Goal: Find specific page/section: Find specific page/section

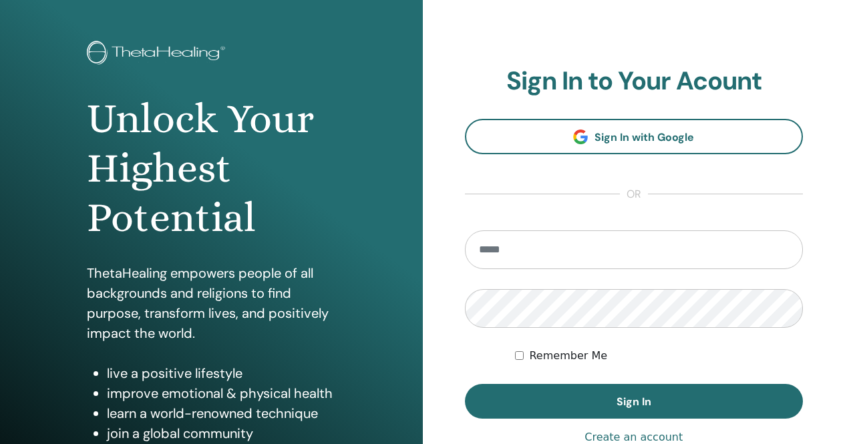
scroll to position [67, 0]
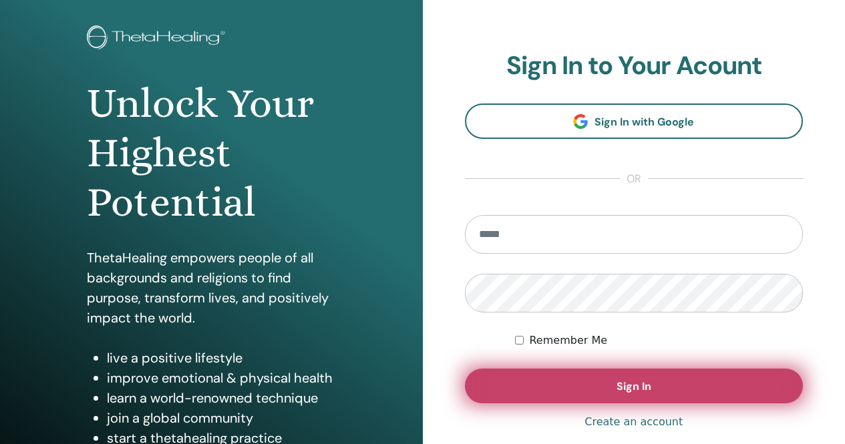
type input "**********"
click at [640, 390] on span "Sign In" at bounding box center [633, 386] width 35 height 14
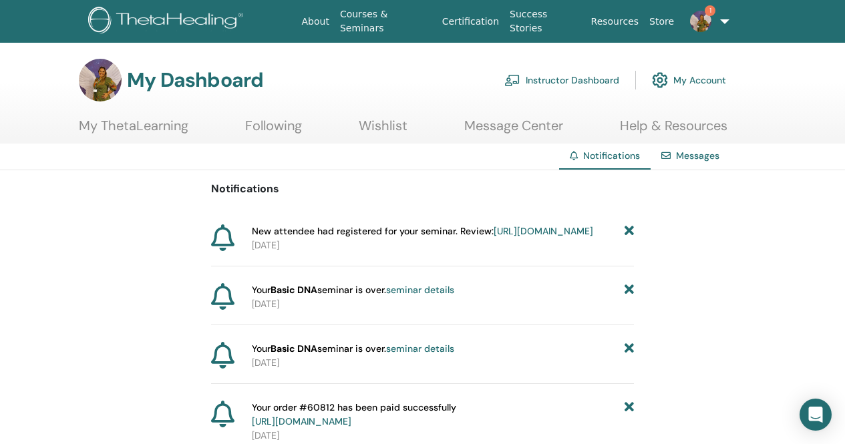
click at [494, 237] on link "https://member.thetahealing.com/instructor/seminar/374437/attendees" at bounding box center [544, 231] width 100 height 12
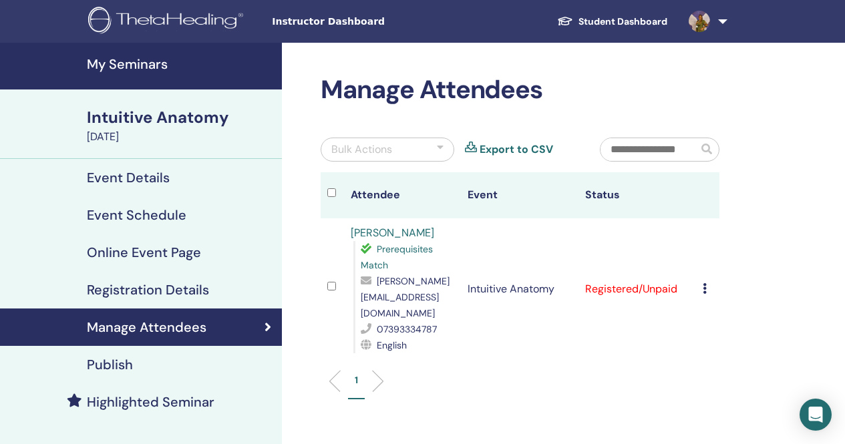
click at [151, 212] on h4 "Event Schedule" at bounding box center [137, 215] width 100 height 16
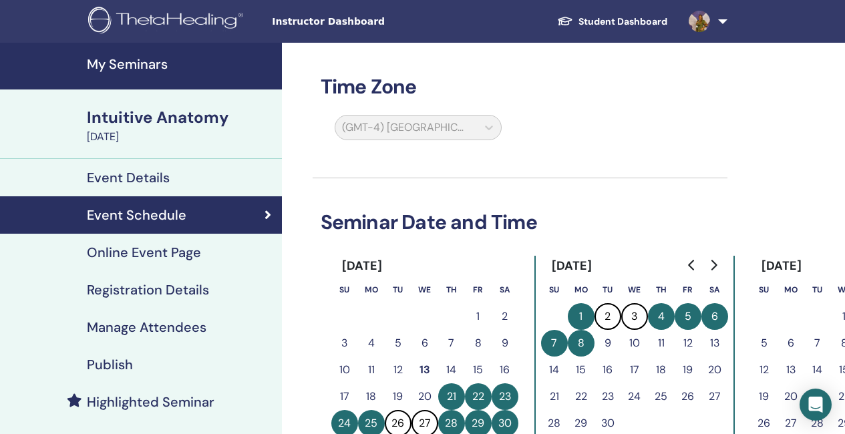
click at [152, 63] on h4 "My Seminars" at bounding box center [180, 64] width 187 height 16
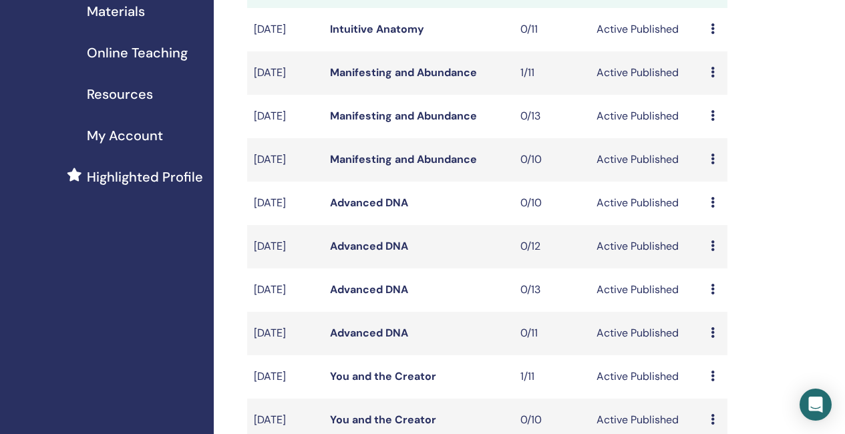
scroll to position [134, 0]
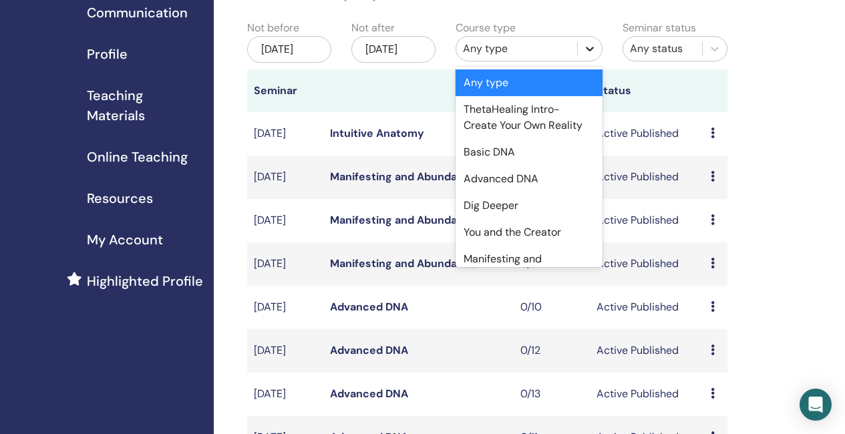
click at [593, 51] on icon at bounding box center [589, 48] width 13 height 13
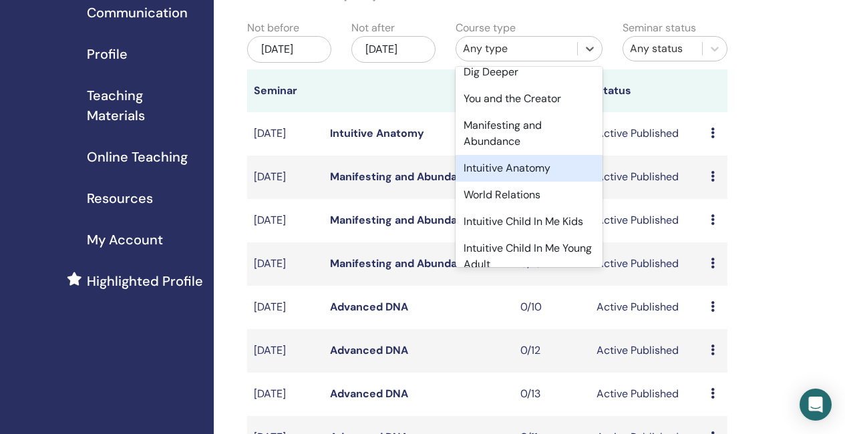
click at [536, 164] on div "Intuitive Anatomy" at bounding box center [528, 168] width 147 height 27
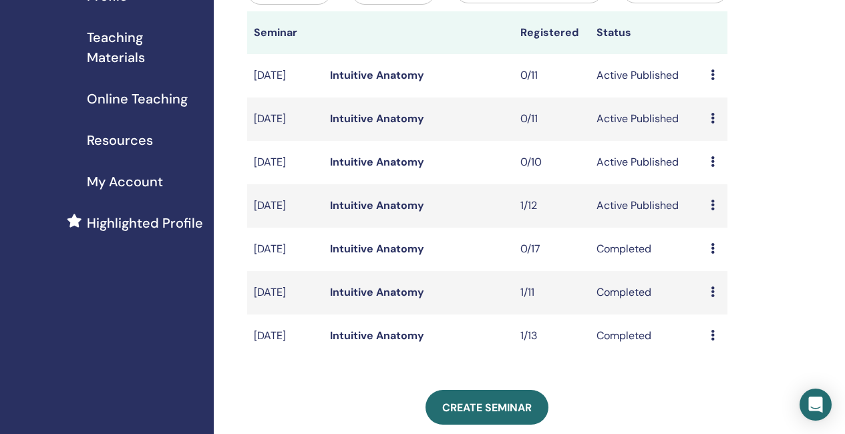
scroll to position [200, 0]
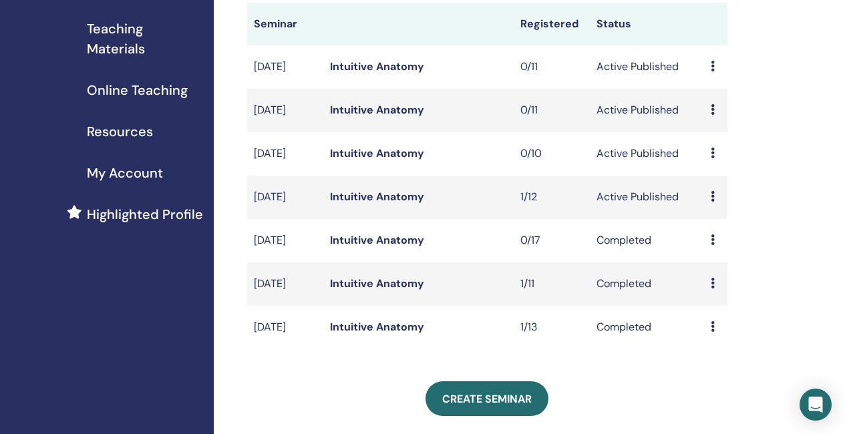
click at [381, 247] on link "Intuitive Anatomy" at bounding box center [377, 240] width 94 height 14
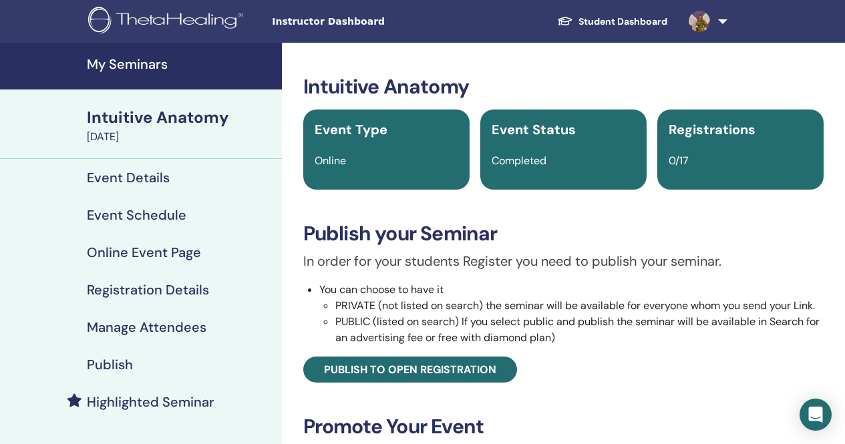
click at [160, 212] on h4 "Event Schedule" at bounding box center [137, 215] width 100 height 16
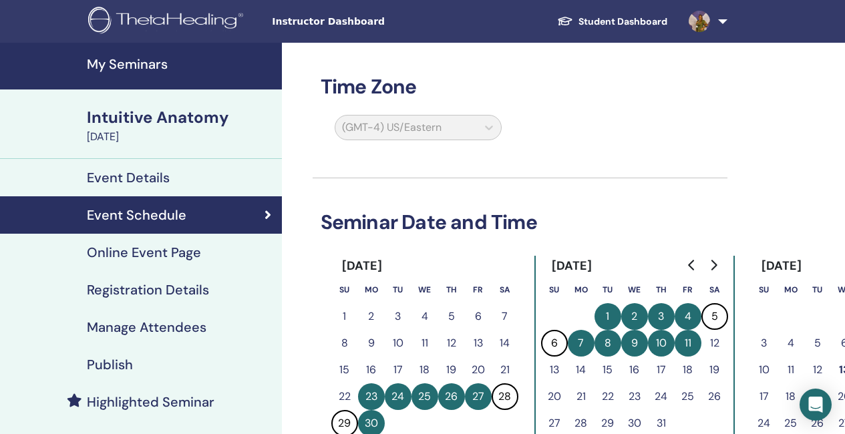
click at [156, 176] on h4 "Event Details" at bounding box center [128, 178] width 83 height 16
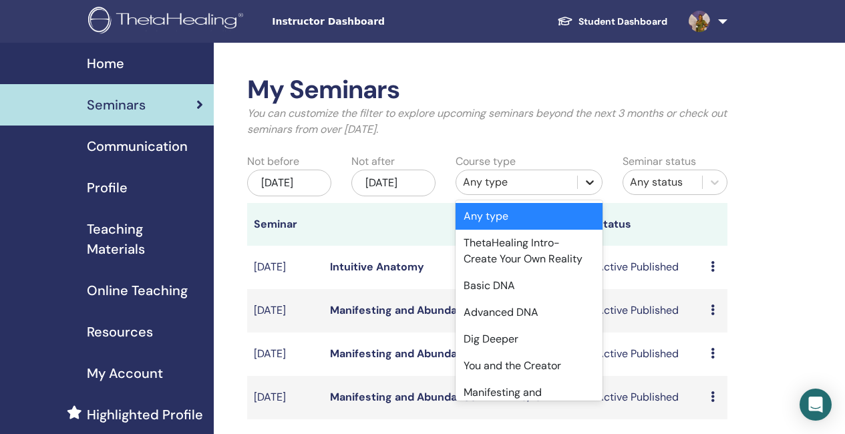
click at [586, 184] on icon at bounding box center [589, 182] width 13 height 13
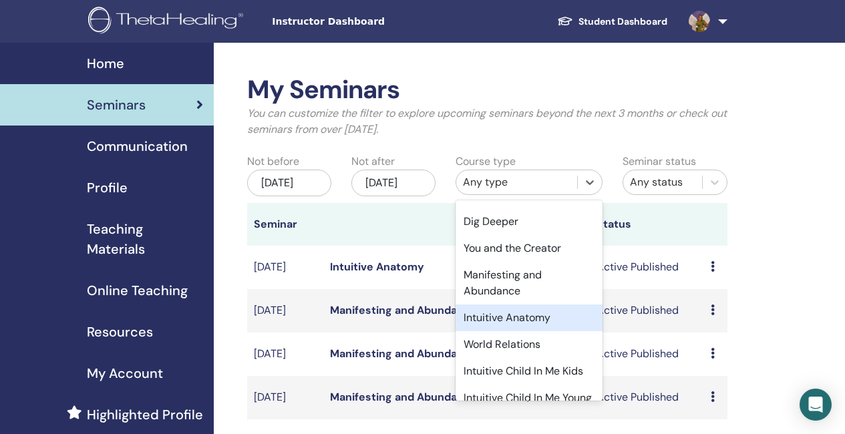
scroll to position [134, 0]
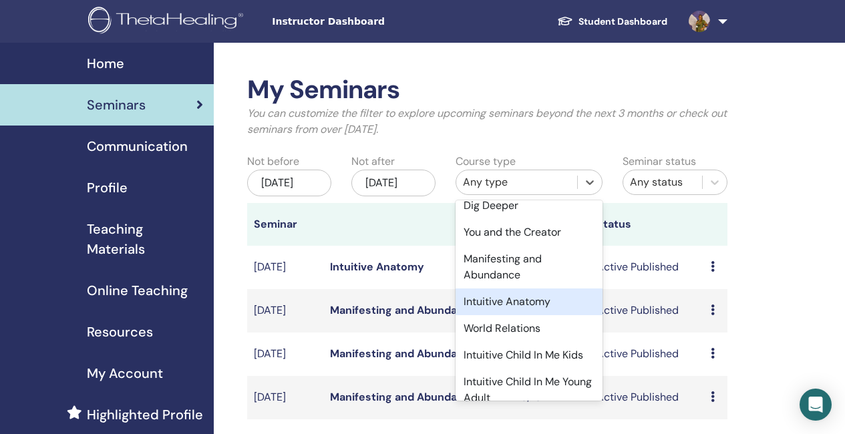
click at [534, 303] on div "Intuitive Anatomy" at bounding box center [528, 302] width 147 height 27
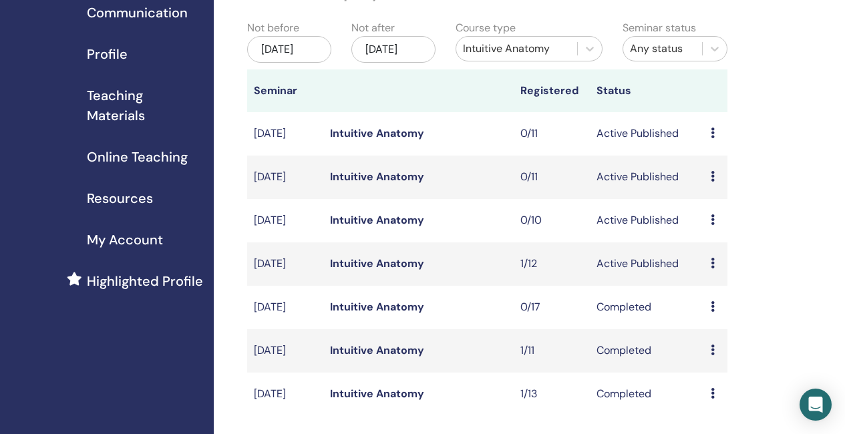
click at [401, 270] on link "Intuitive Anatomy" at bounding box center [377, 263] width 94 height 14
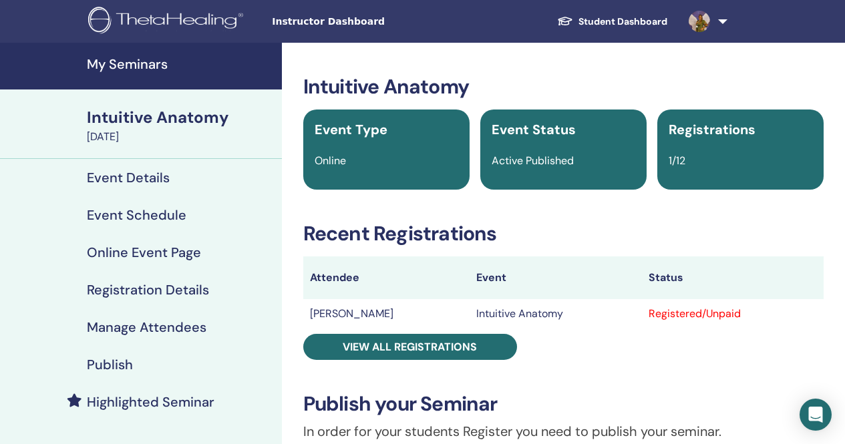
click at [198, 403] on h4 "Highlighted Seminar" at bounding box center [151, 402] width 128 height 16
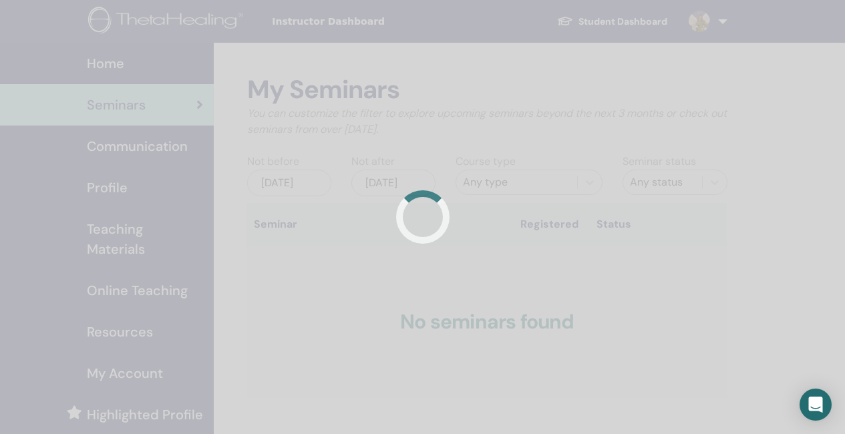
scroll to position [134, 0]
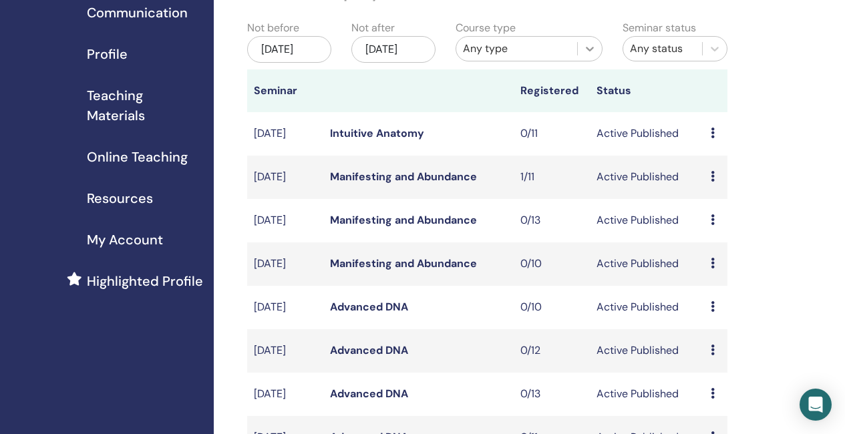
click at [586, 51] on icon at bounding box center [589, 48] width 13 height 13
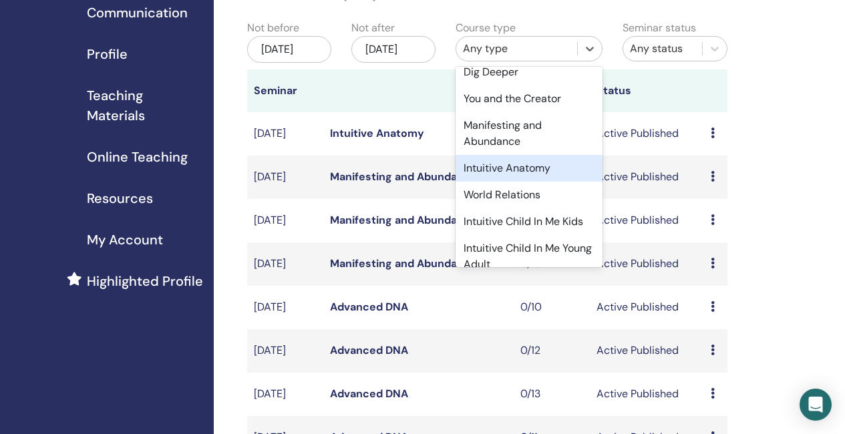
click at [515, 170] on div "Intuitive Anatomy" at bounding box center [528, 168] width 147 height 27
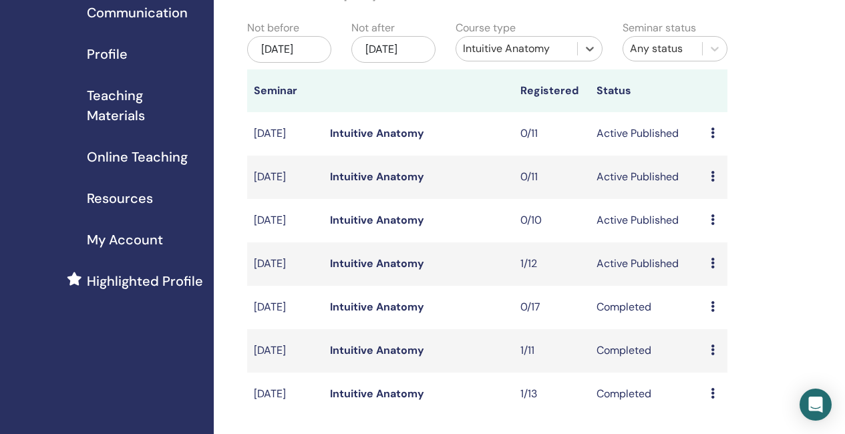
scroll to position [200, 0]
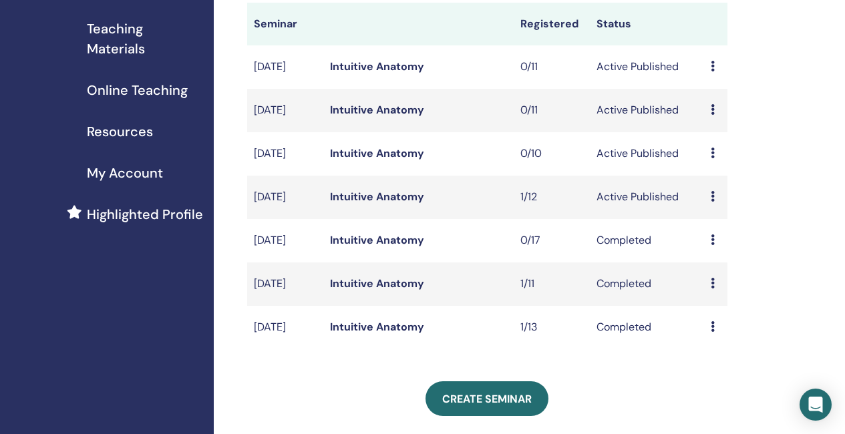
click at [403, 160] on link "Intuitive Anatomy" at bounding box center [377, 153] width 94 height 14
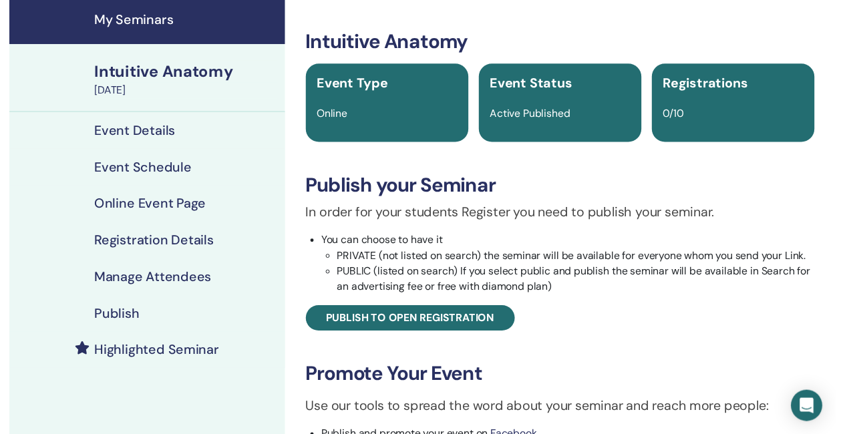
scroll to position [67, 0]
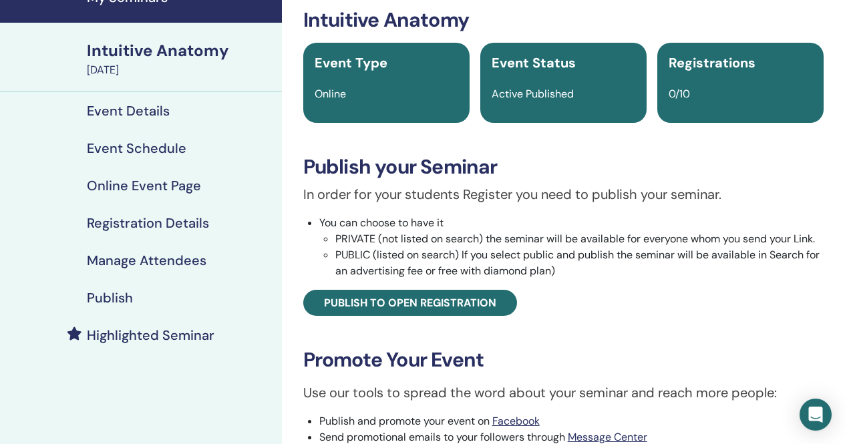
click at [173, 149] on h4 "Event Schedule" at bounding box center [137, 148] width 100 height 16
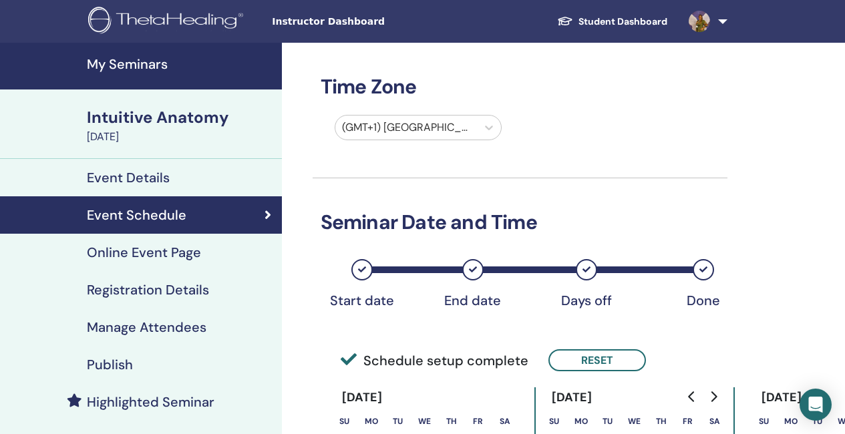
click at [204, 397] on h4 "Highlighted Seminar" at bounding box center [151, 402] width 128 height 16
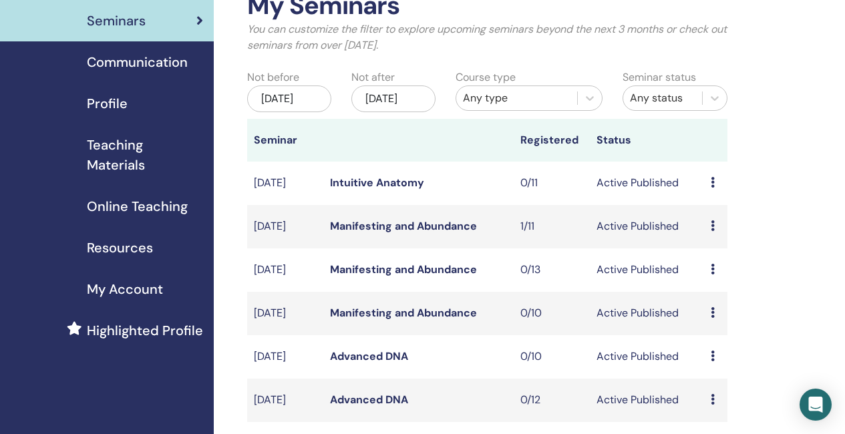
scroll to position [67, 0]
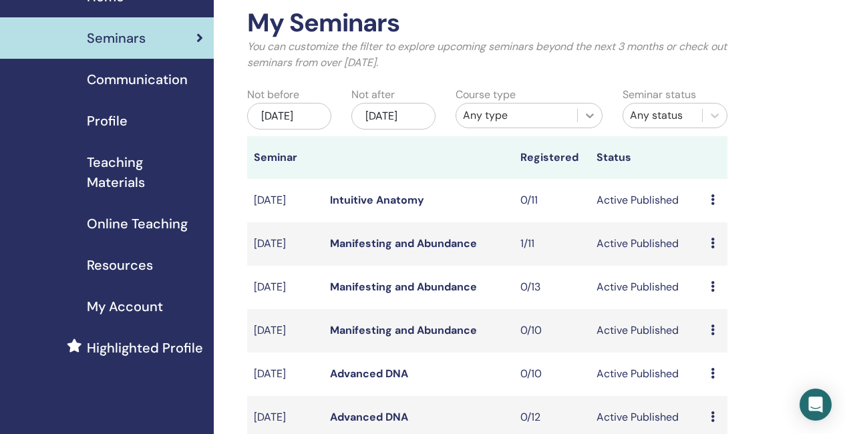
click at [599, 112] on div at bounding box center [590, 116] width 24 height 24
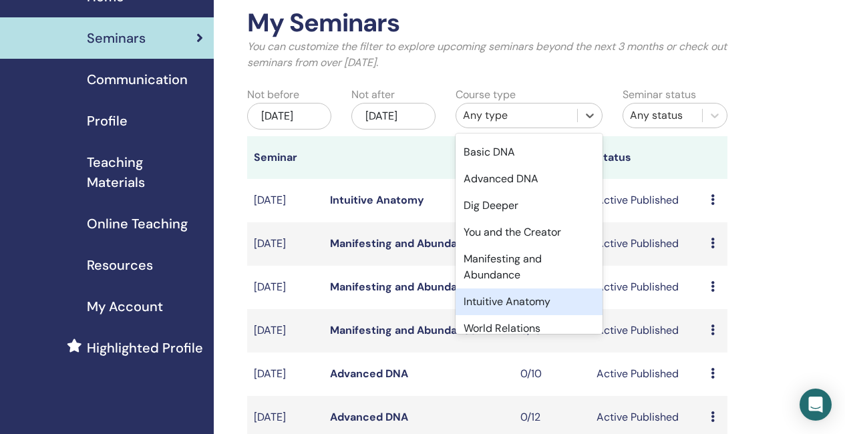
click at [548, 301] on div "Intuitive Anatomy" at bounding box center [528, 302] width 147 height 27
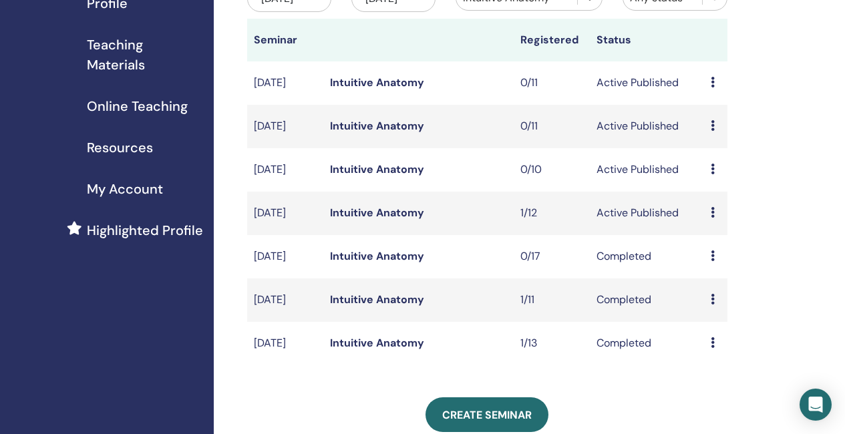
scroll to position [200, 0]
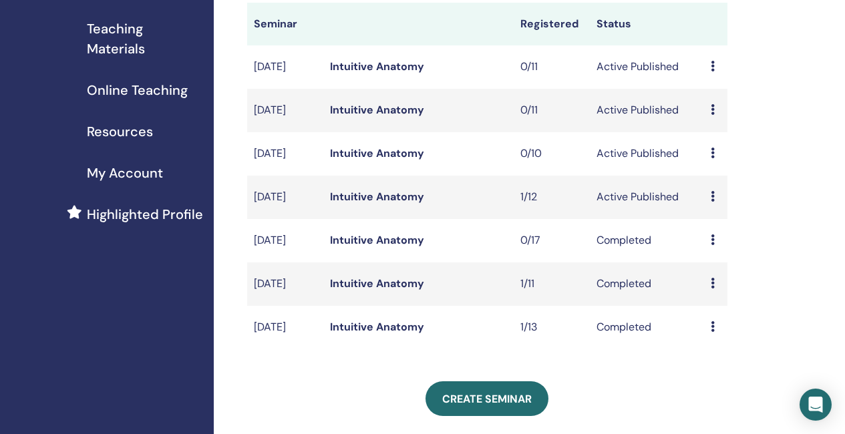
click at [382, 160] on link "Intuitive Anatomy" at bounding box center [377, 153] width 94 height 14
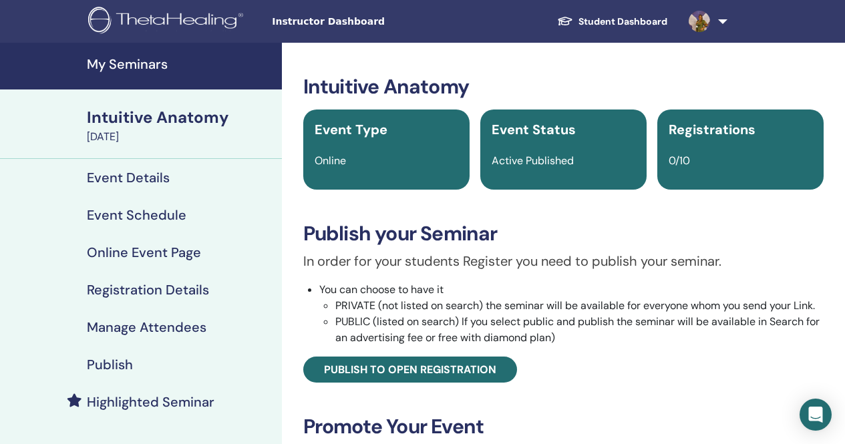
click at [148, 176] on h4 "Event Details" at bounding box center [128, 178] width 83 height 16
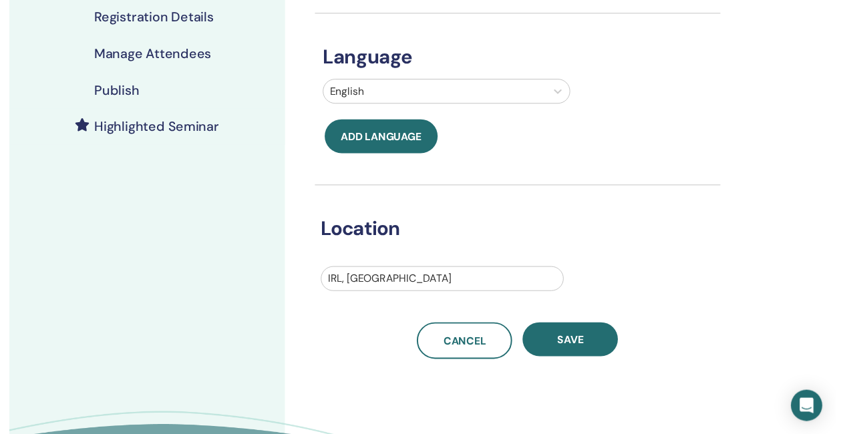
scroll to position [200, 0]
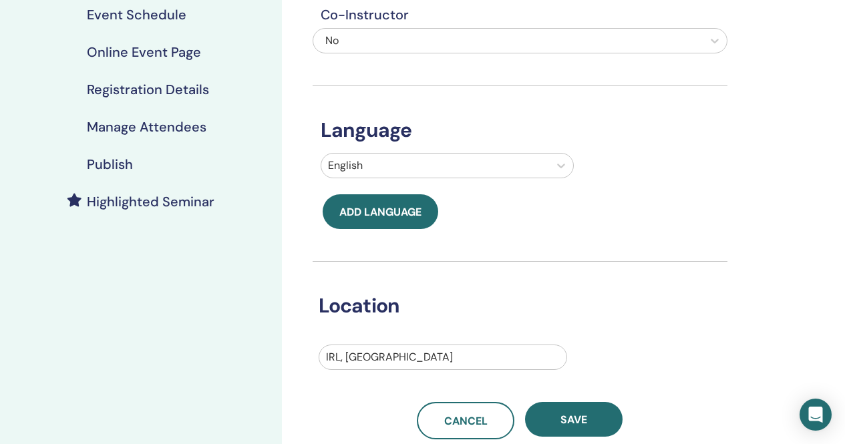
click at [170, 199] on h4 "Highlighted Seminar" at bounding box center [151, 202] width 128 height 16
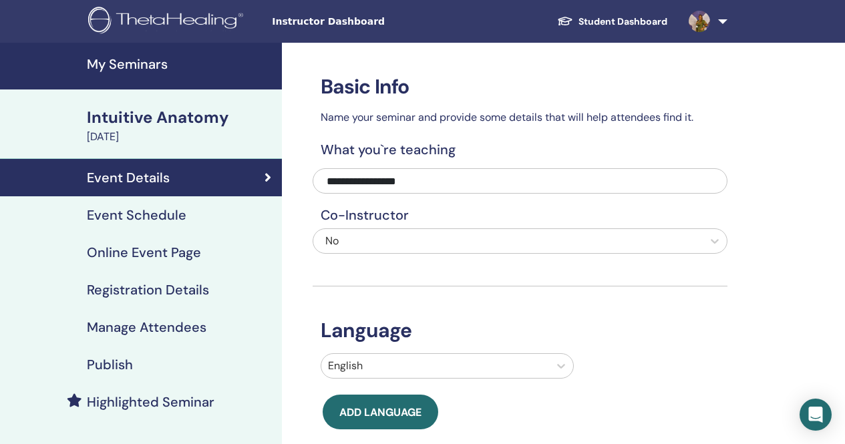
click at [133, 65] on h4 "My Seminars" at bounding box center [180, 64] width 187 height 16
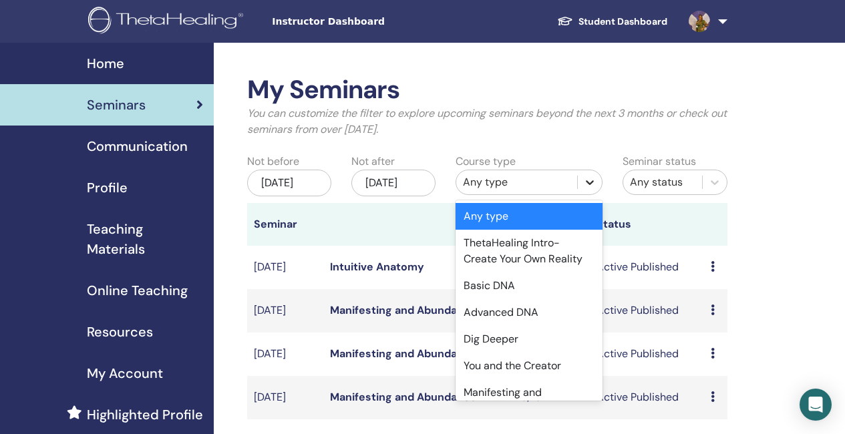
click at [591, 189] on div at bounding box center [590, 182] width 24 height 24
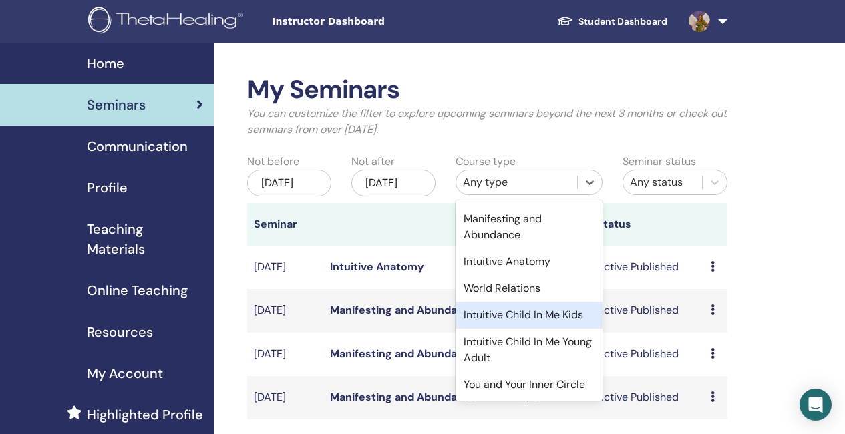
scroll to position [206, 0]
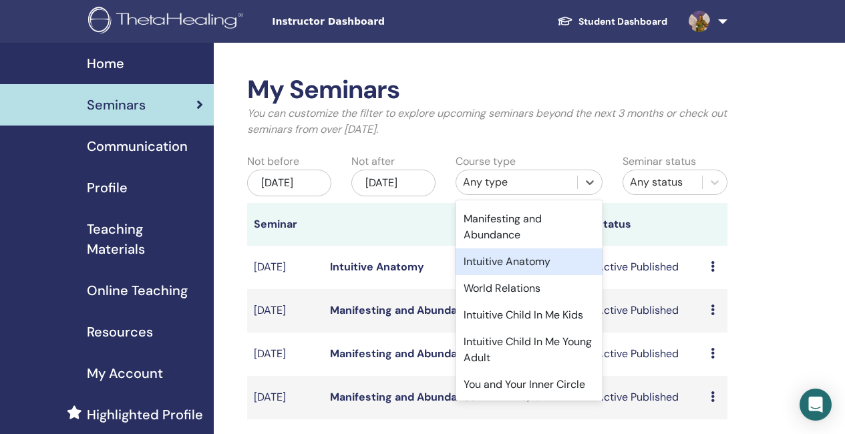
click at [506, 248] on div "Intuitive Anatomy" at bounding box center [528, 261] width 147 height 27
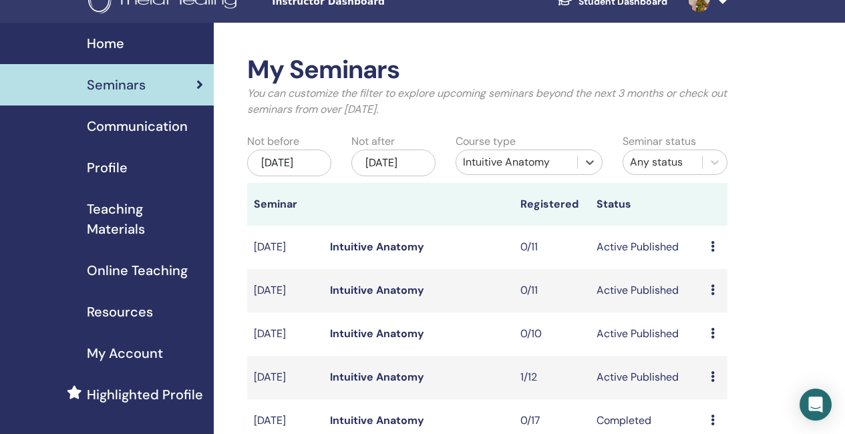
scroll to position [67, 0]
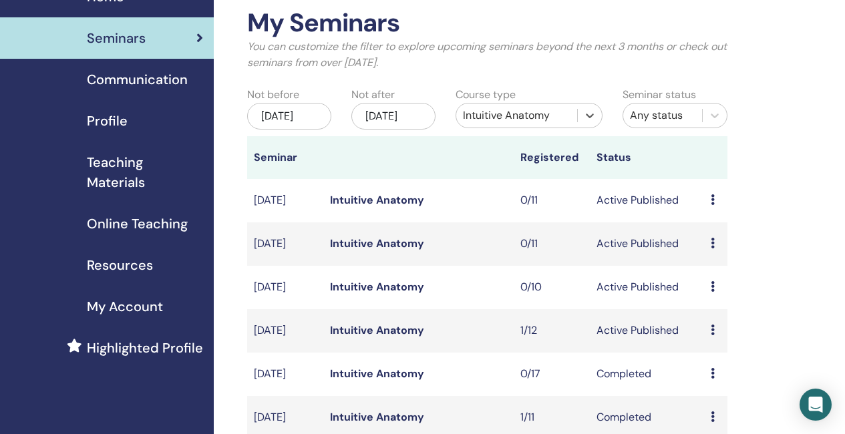
click at [363, 250] on link "Intuitive Anatomy" at bounding box center [377, 243] width 94 height 14
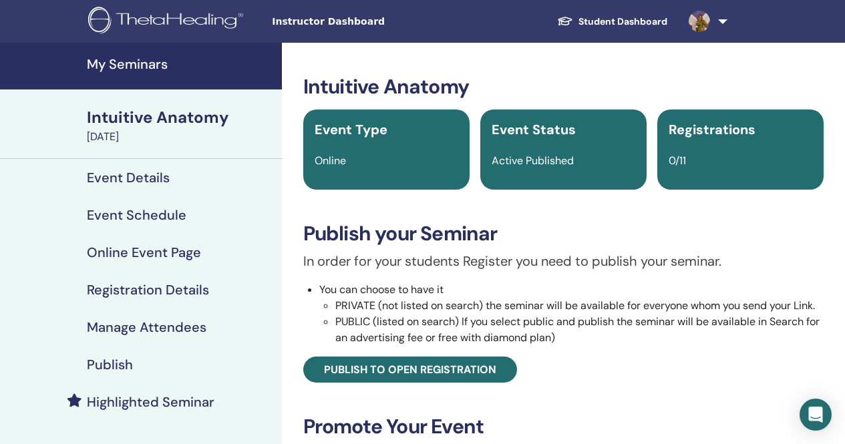
click at [157, 183] on h4 "Event Details" at bounding box center [128, 178] width 83 height 16
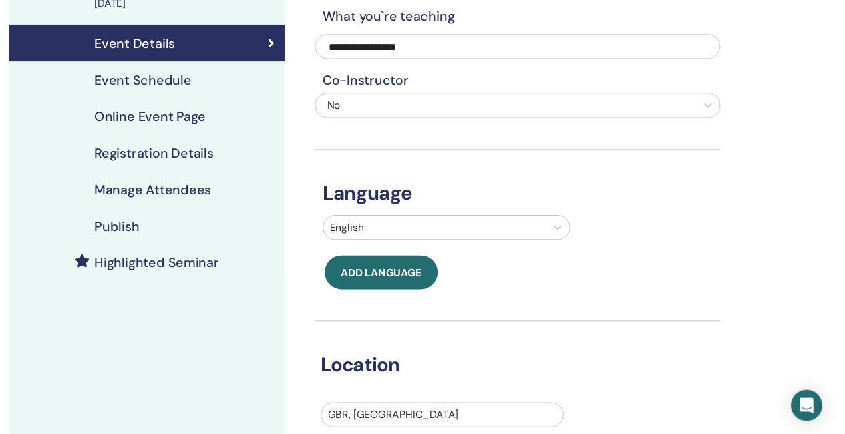
scroll to position [200, 0]
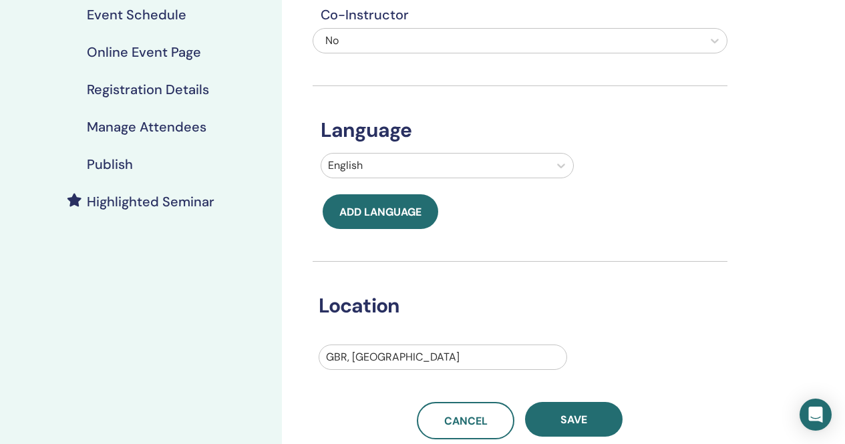
click at [196, 203] on h4 "Highlighted Seminar" at bounding box center [151, 202] width 128 height 16
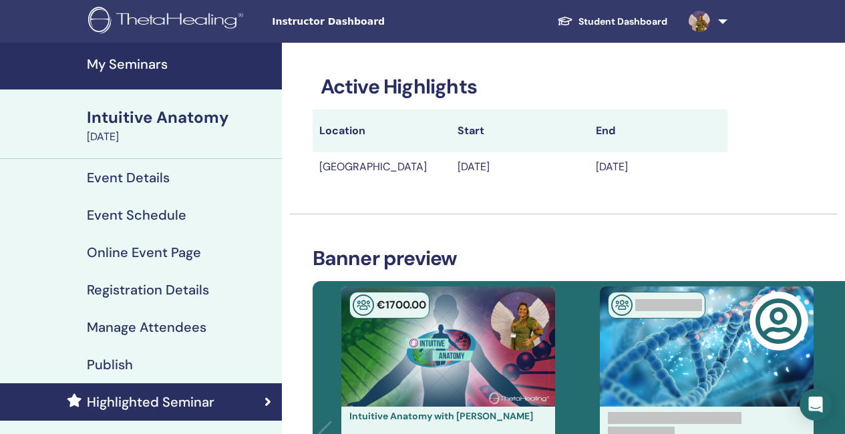
click at [190, 29] on img at bounding box center [168, 22] width 160 height 30
